Goal: Task Accomplishment & Management: Manage account settings

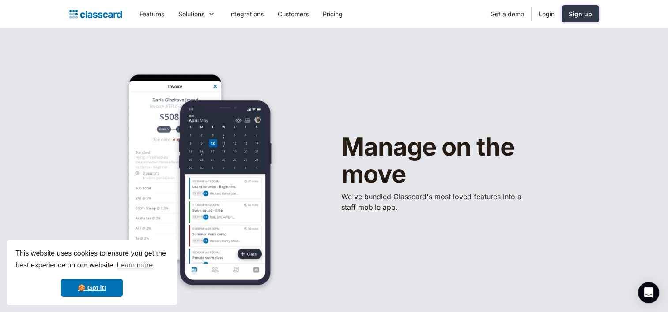
click at [586, 11] on div "Sign up" at bounding box center [579, 13] width 23 height 9
drag, startPoint x: 543, startPoint y: 15, endPoint x: 524, endPoint y: 39, distance: 30.5
click at [543, 15] on link "Login" at bounding box center [546, 14] width 30 height 20
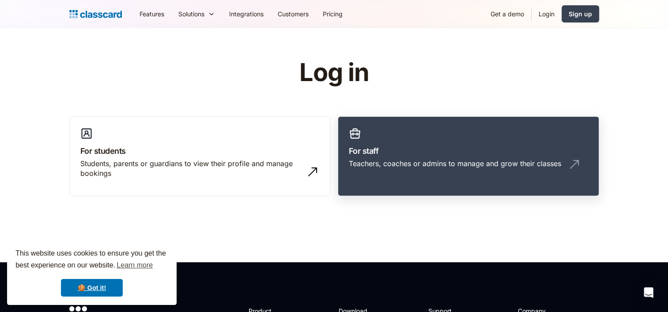
click at [399, 169] on div "Teachers, coaches or admins to manage and grow their classes" at bounding box center [468, 167] width 239 height 17
